Goal: Transaction & Acquisition: Download file/media

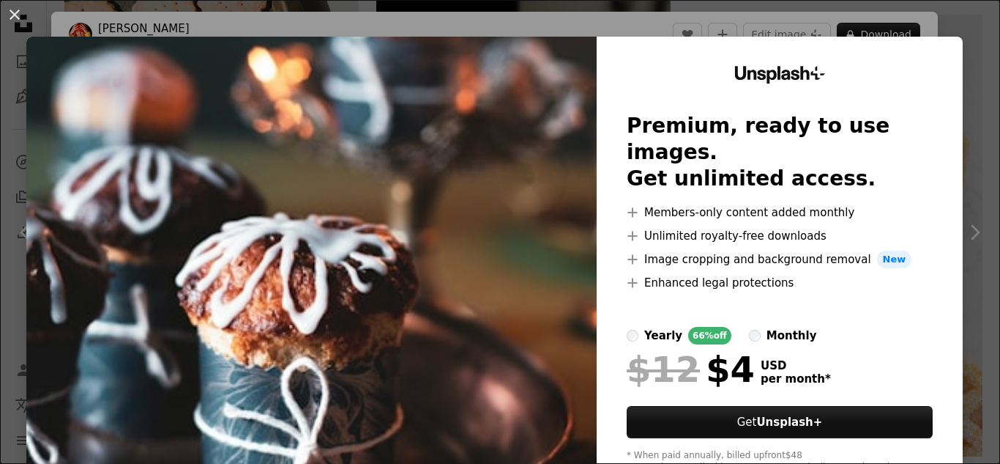
scroll to position [48, 0]
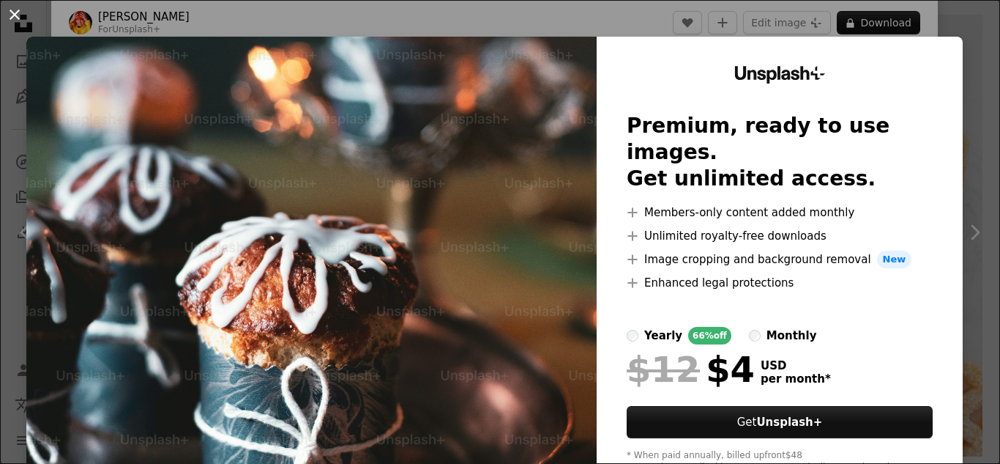
click at [12, 15] on button "An X shape" at bounding box center [15, 15] width 18 height 18
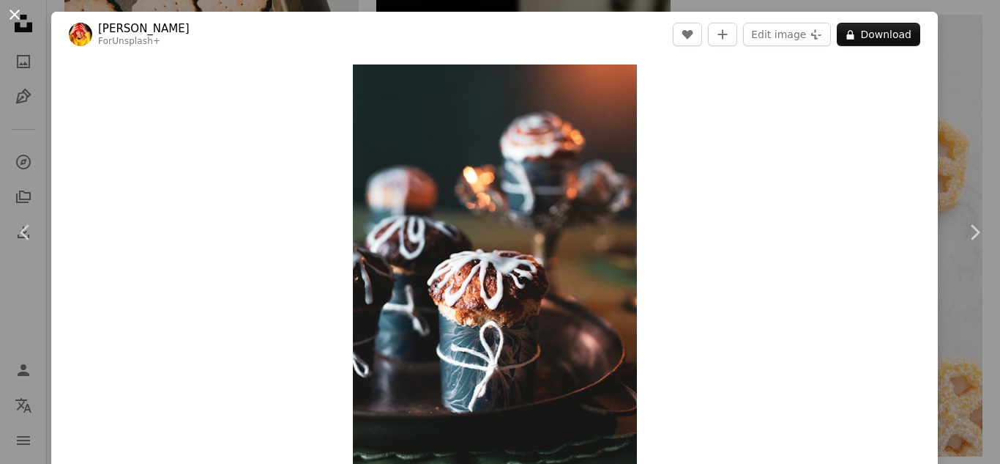
click at [14, 10] on button "An X shape" at bounding box center [15, 15] width 18 height 18
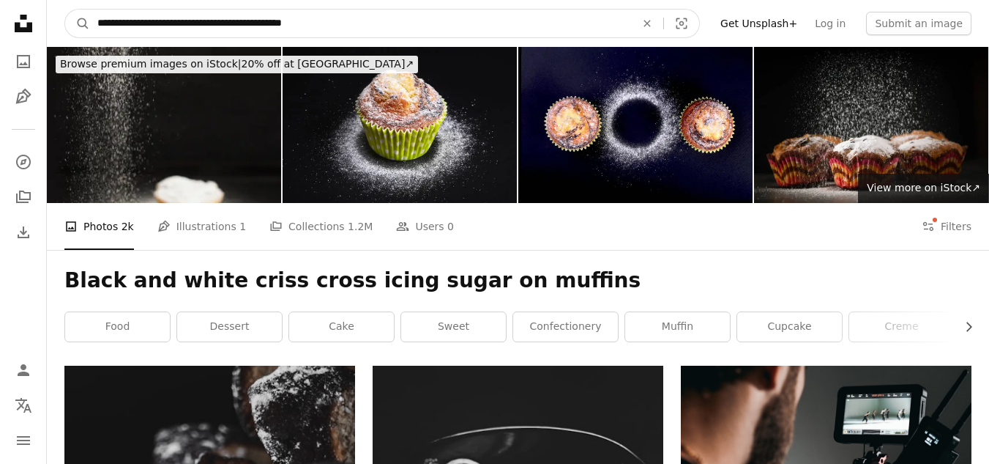
drag, startPoint x: 352, startPoint y: 31, endPoint x: 0, endPoint y: -2, distance: 353.9
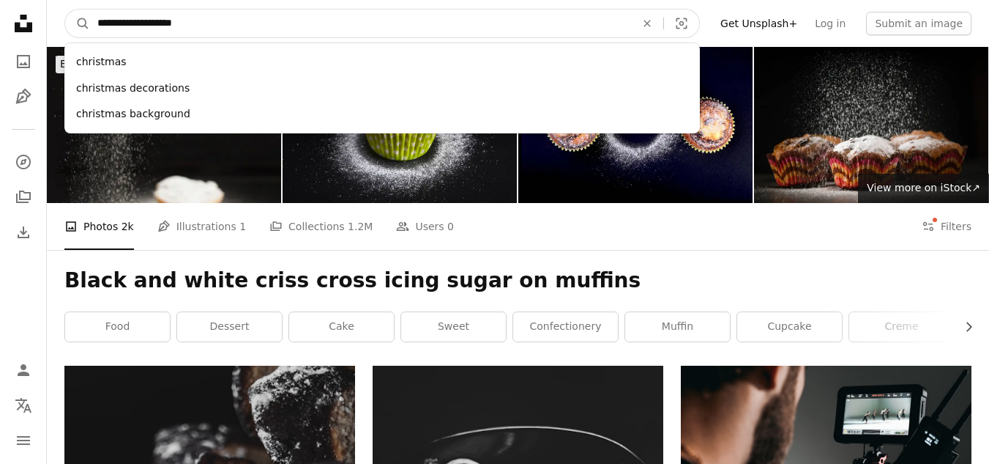
type input "**********"
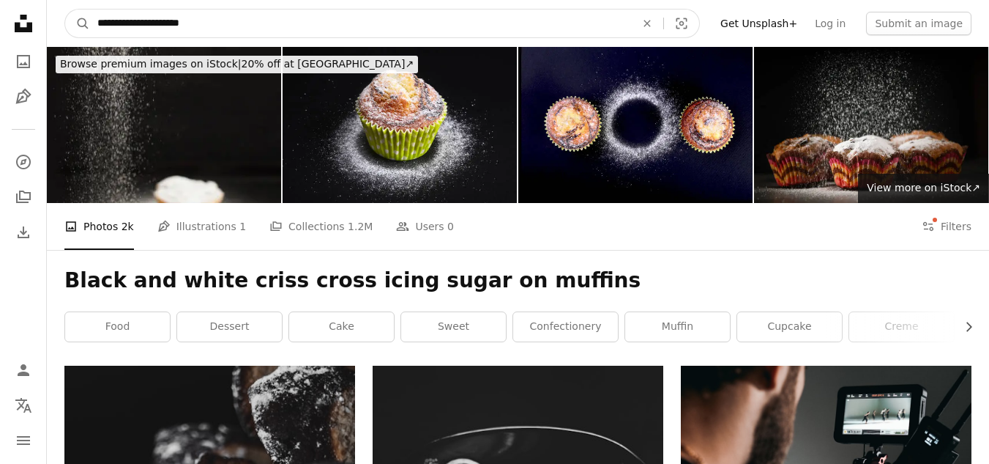
click button "A magnifying glass" at bounding box center [77, 24] width 25 height 28
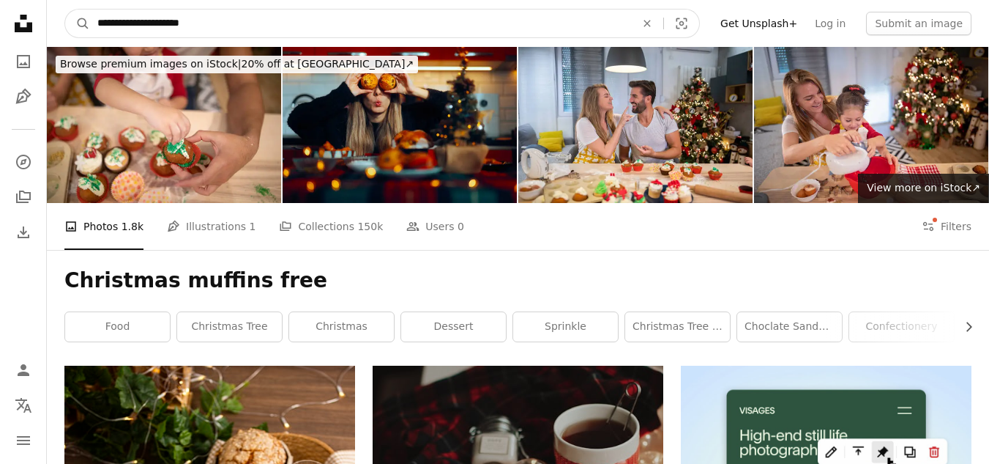
click at [206, 22] on input "**********" at bounding box center [360, 24] width 541 height 28
type input "**********"
click button "A magnifying glass" at bounding box center [77, 24] width 25 height 28
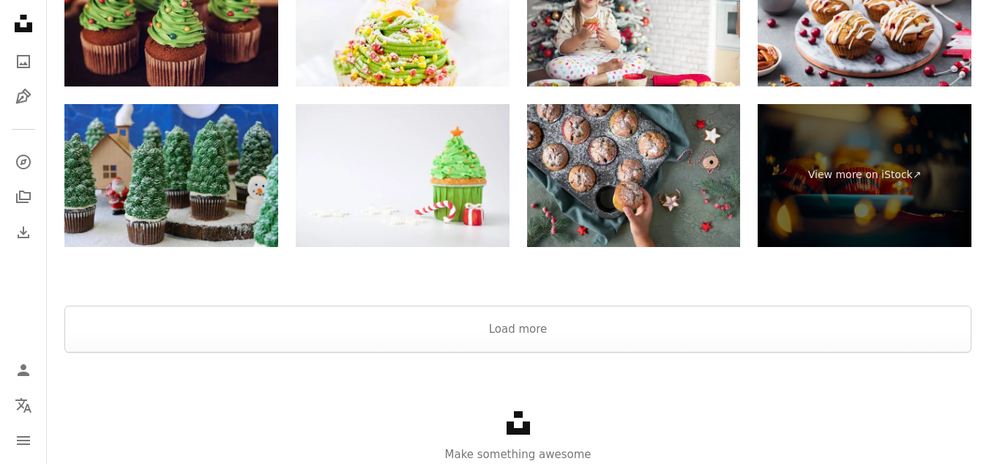
scroll to position [3768, 0]
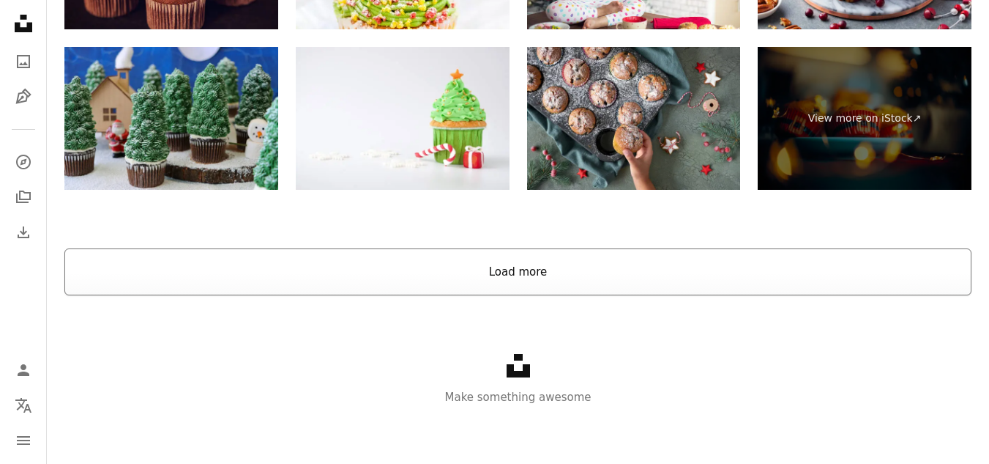
click at [802, 280] on button "Load more" at bounding box center [517, 271] width 907 height 47
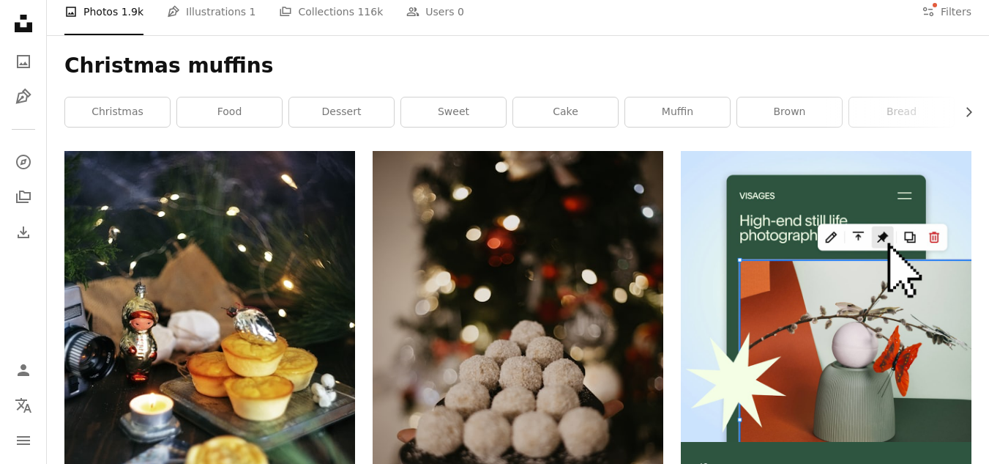
scroll to position [0, 0]
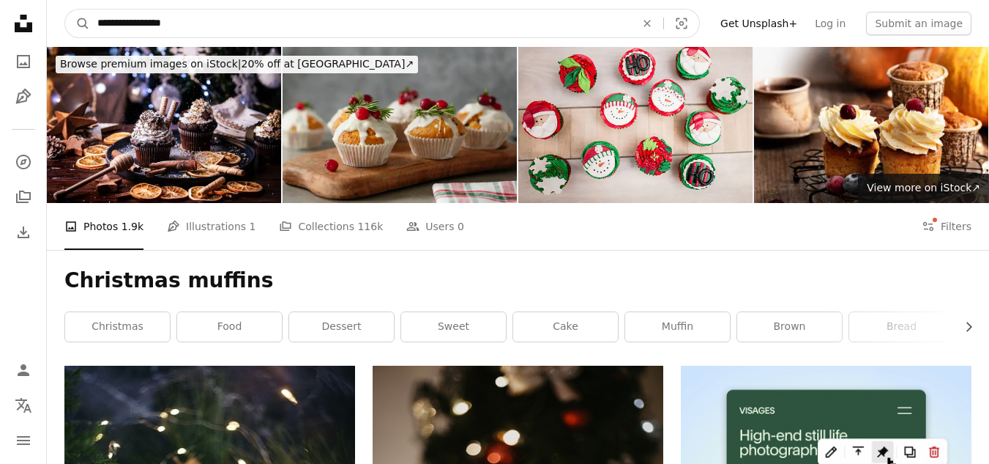
drag, startPoint x: 196, startPoint y: 23, endPoint x: 9, endPoint y: -14, distance: 190.3
type input "**********"
click at [65, 10] on button "A magnifying glass" at bounding box center [77, 24] width 25 height 28
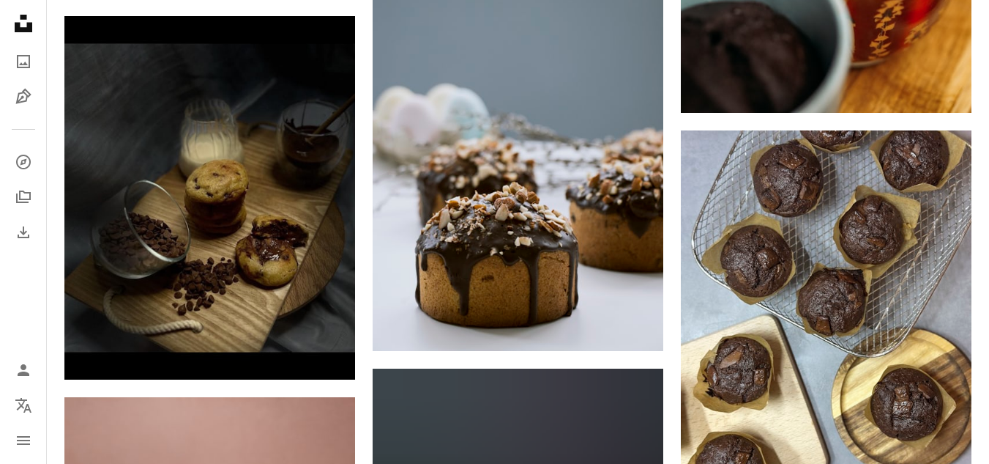
scroll to position [2076, 0]
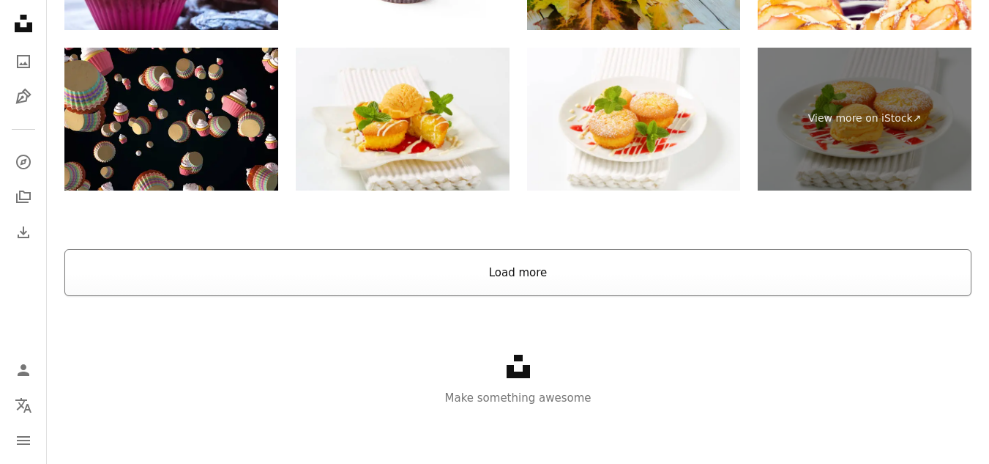
click at [354, 283] on button "Load more" at bounding box center [517, 272] width 907 height 47
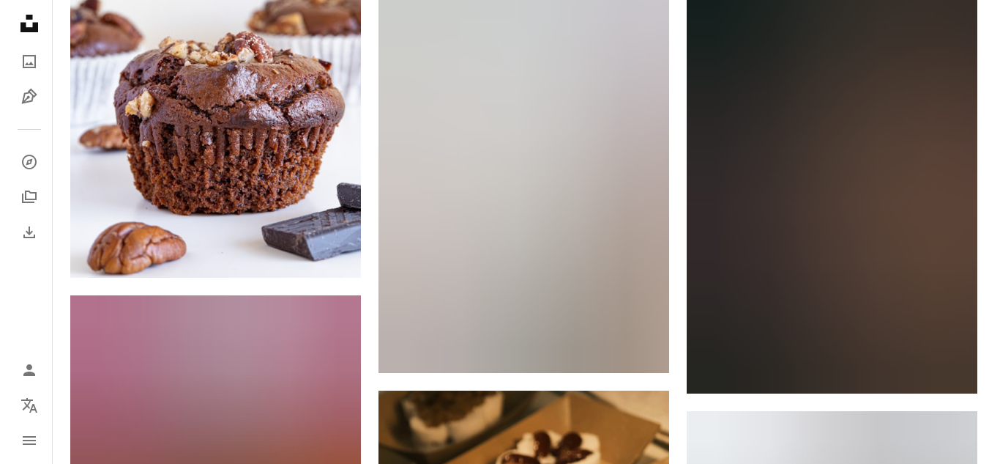
scroll to position [18521, 0]
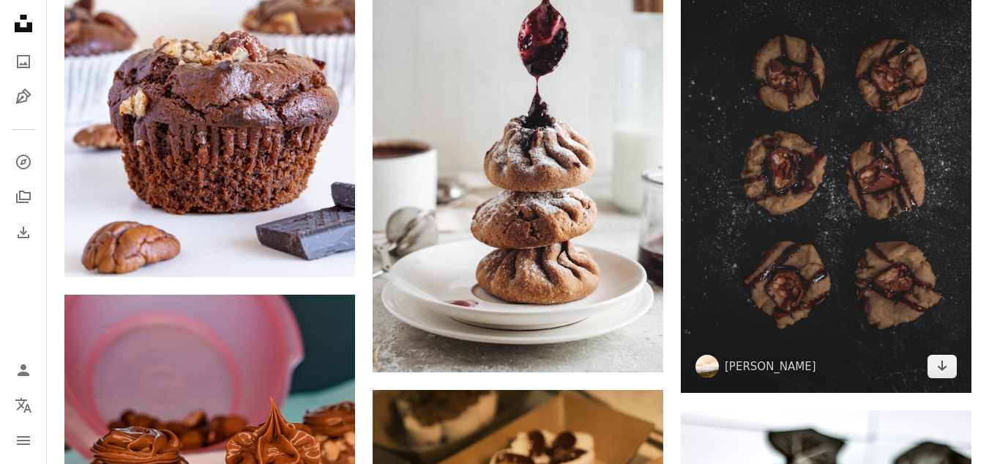
click at [868, 162] on img at bounding box center [826, 175] width 291 height 437
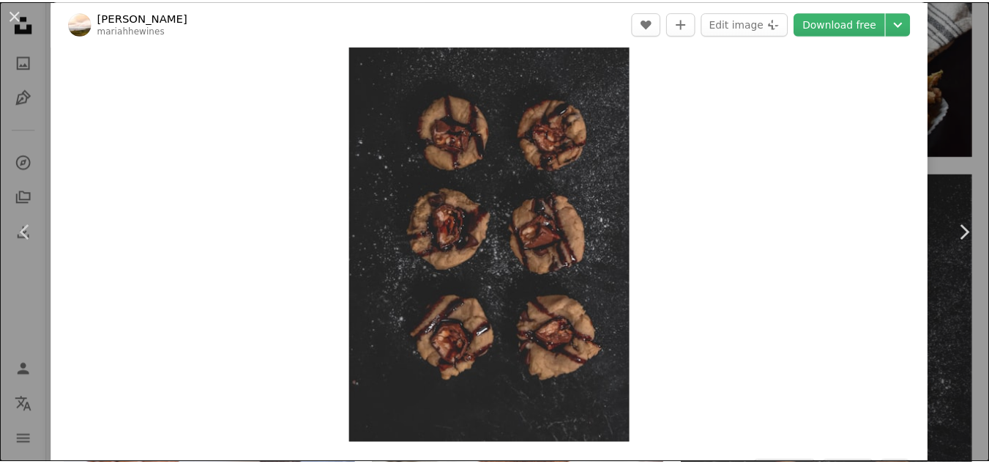
scroll to position [45, 0]
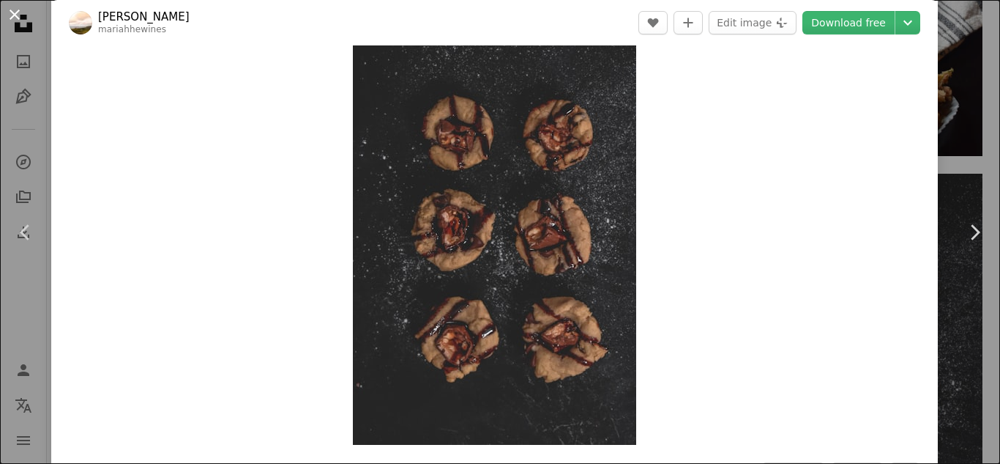
click at [17, 16] on button "An X shape" at bounding box center [15, 15] width 18 height 18
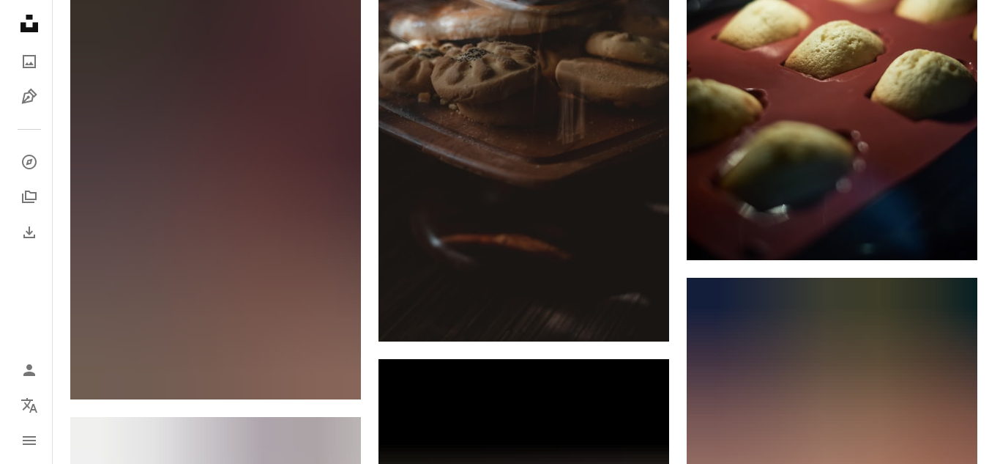
scroll to position [47974, 0]
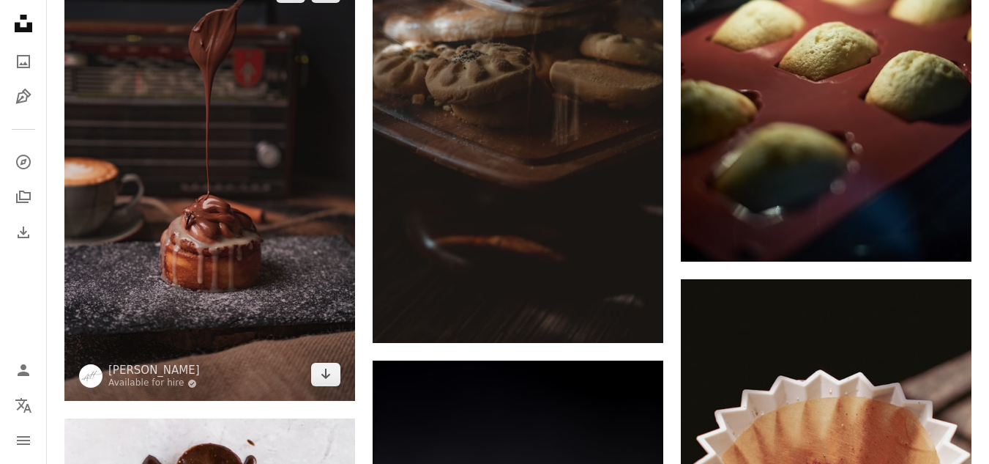
click at [175, 235] on img at bounding box center [209, 183] width 291 height 437
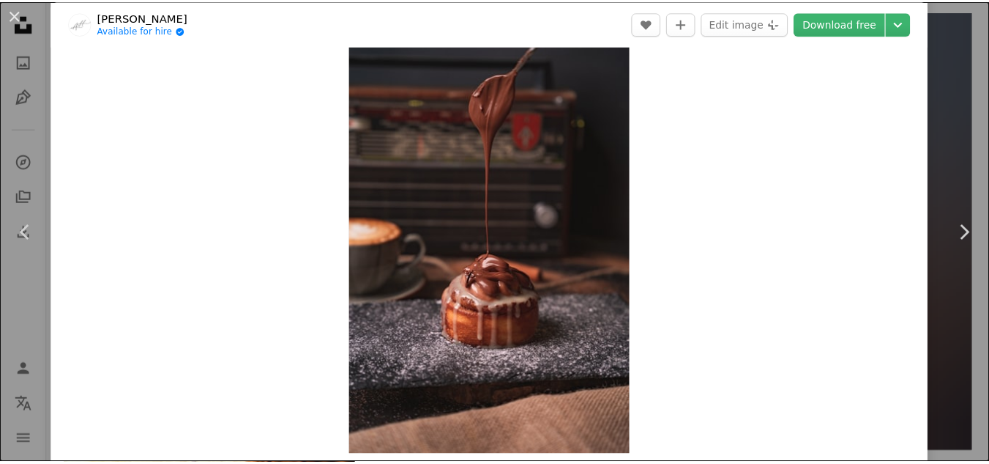
scroll to position [34, 0]
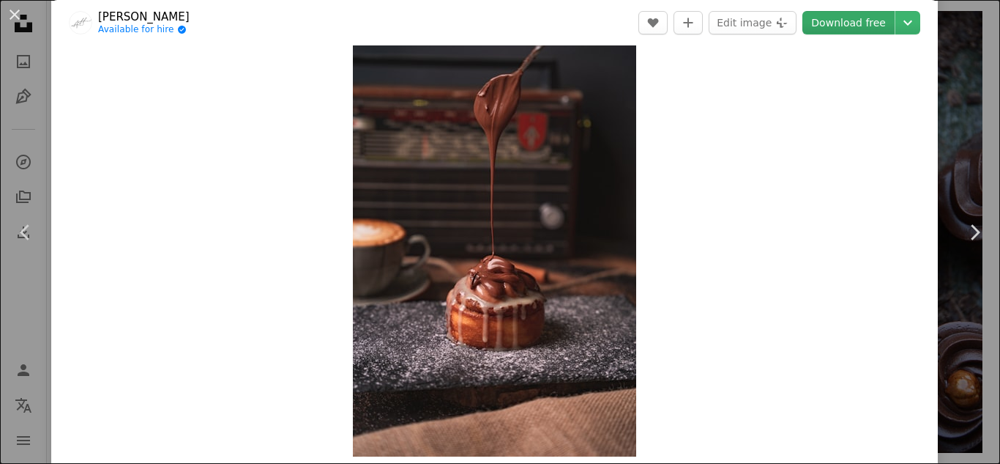
click at [844, 20] on link "Download free" at bounding box center [849, 22] width 92 height 23
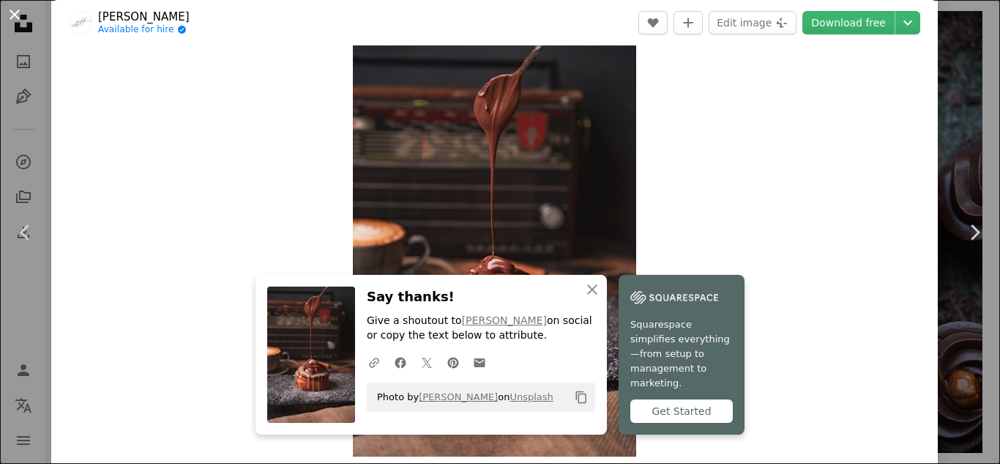
click at [21, 19] on button "An X shape" at bounding box center [15, 15] width 18 height 18
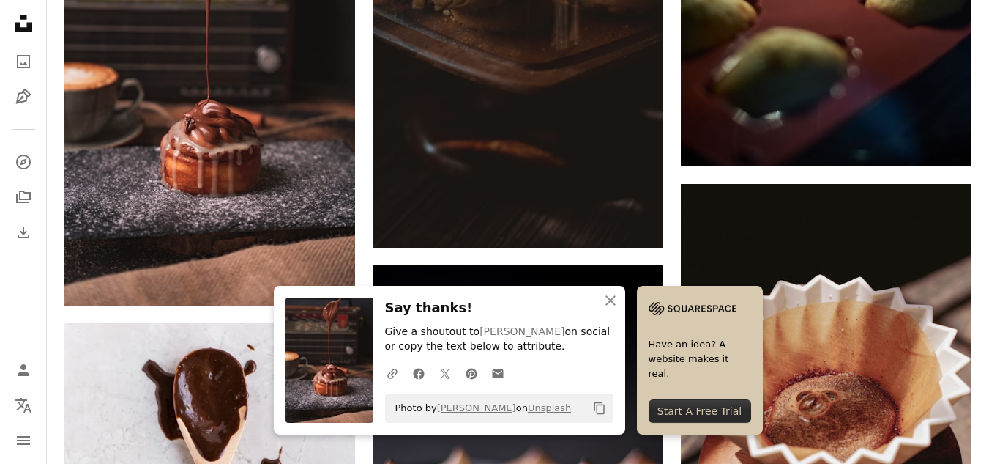
scroll to position [48070, 0]
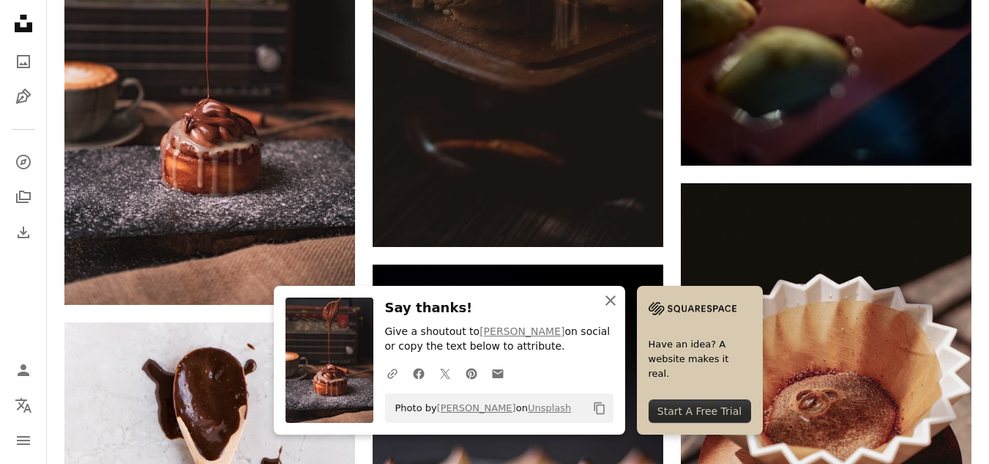
click at [612, 302] on icon "An X shape" at bounding box center [611, 300] width 18 height 18
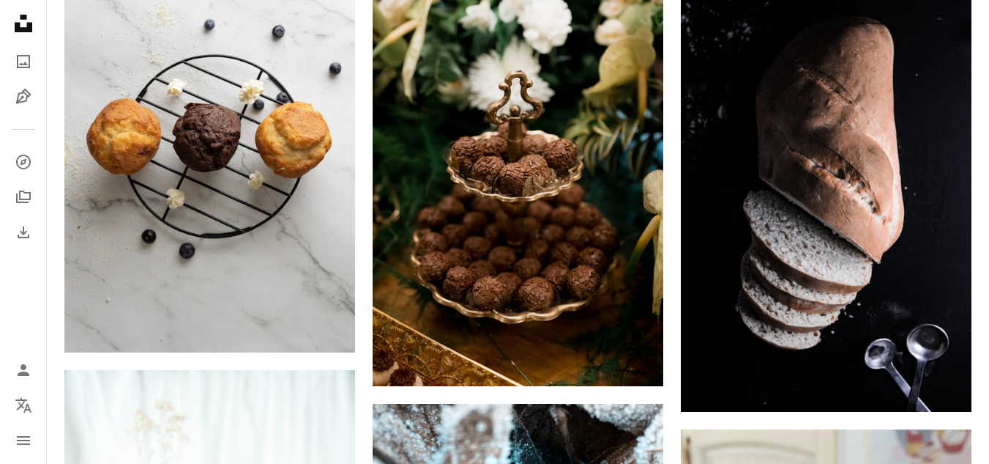
scroll to position [0, 0]
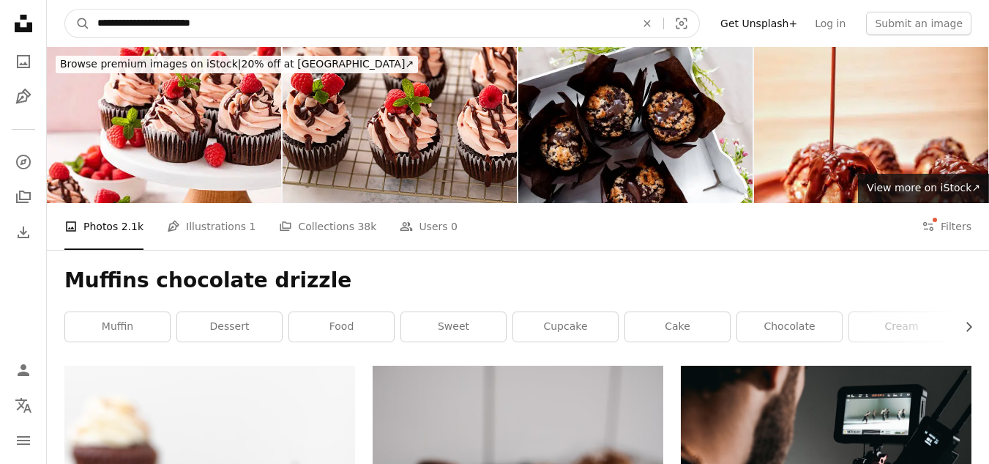
click at [138, 23] on input "**********" at bounding box center [360, 24] width 541 height 28
type input "**********"
click at [65, 10] on button "A magnifying glass" at bounding box center [77, 24] width 25 height 28
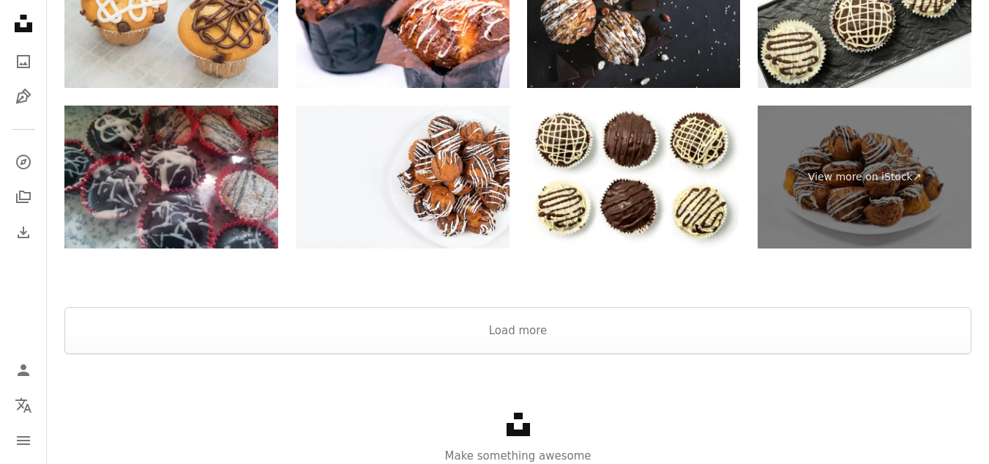
scroll to position [3826, 0]
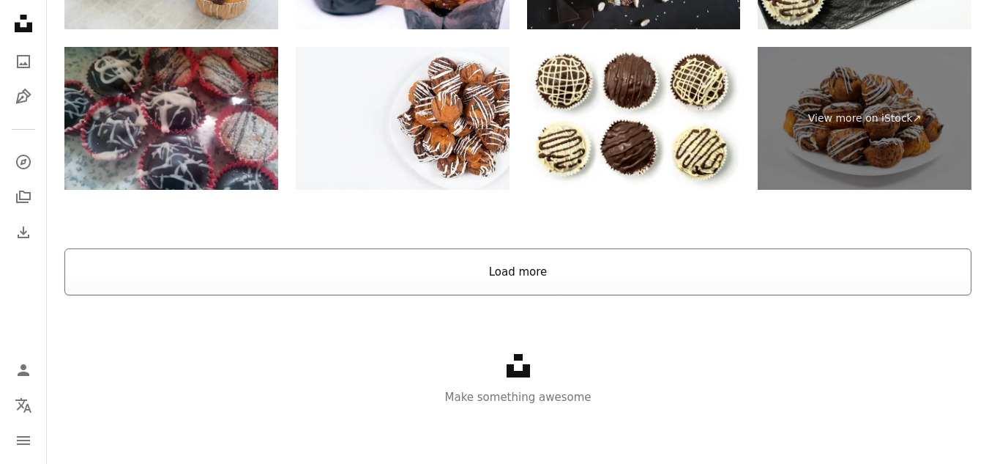
click at [707, 283] on button "Load more" at bounding box center [517, 271] width 907 height 47
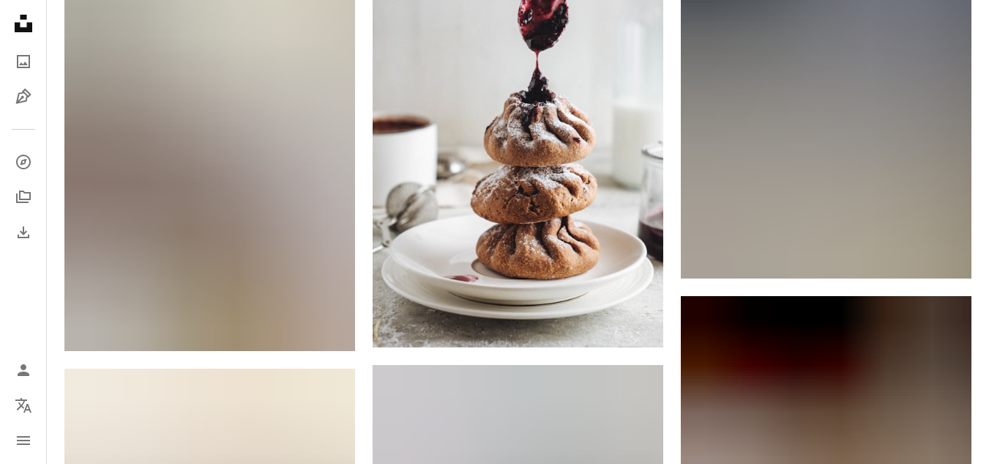
scroll to position [33820, 0]
